Goal: Task Accomplishment & Management: Use online tool/utility

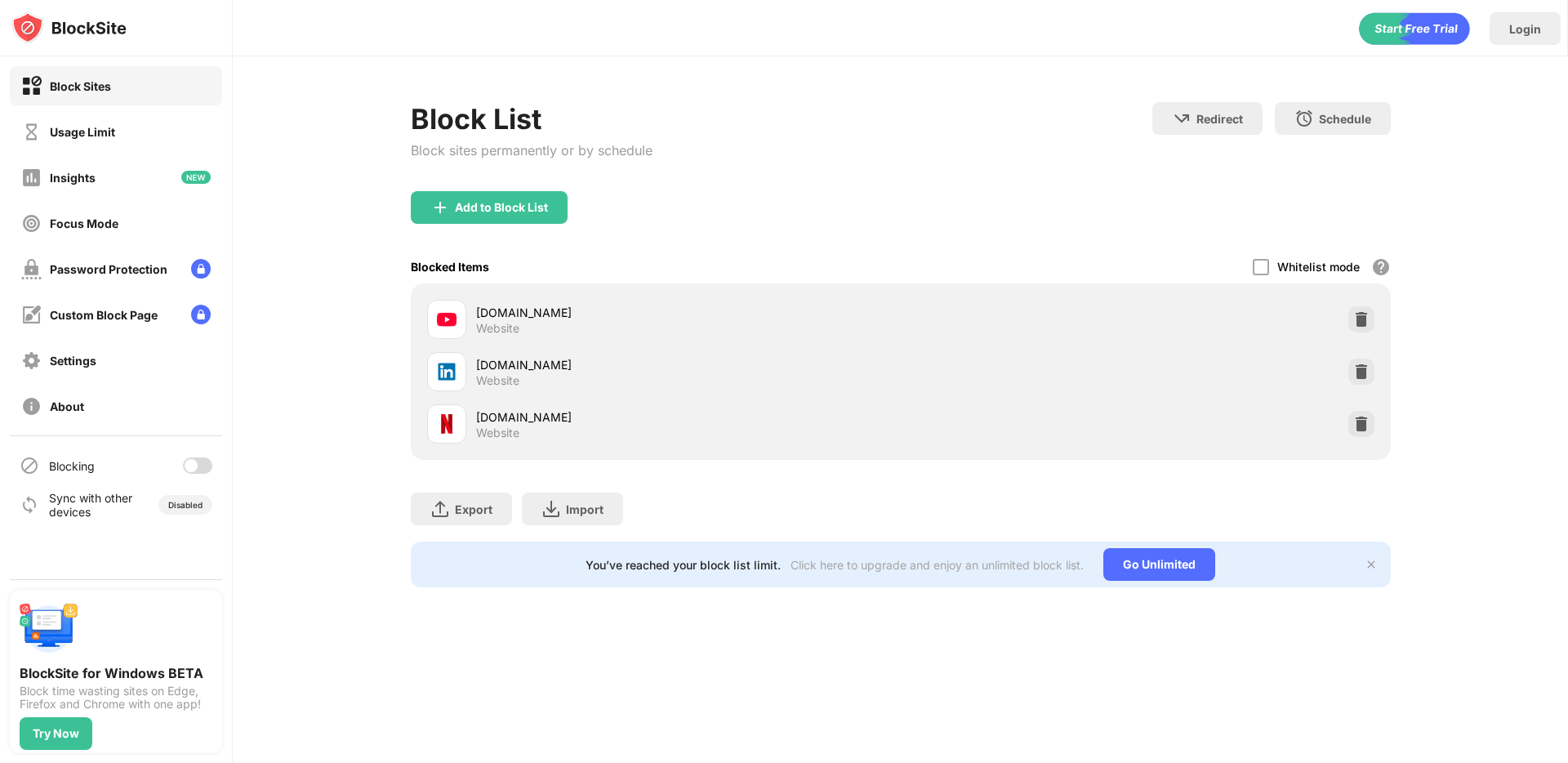
click at [200, 459] on div at bounding box center [198, 465] width 29 height 16
click at [954, 263] on div "Blocked Items Whitelist mode Block all websites except for those in your whitel…" at bounding box center [901, 267] width 980 height 34
click at [677, 217] on div "Add to Block List" at bounding box center [901, 220] width 980 height 59
